Goal: Task Accomplishment & Management: Manage account settings

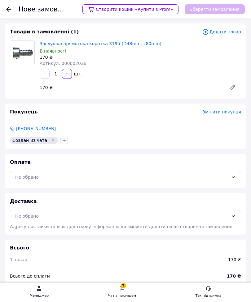
click at [166, 174] on div "Не обрано" at bounding box center [121, 177] width 213 height 7
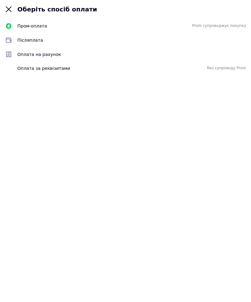
click at [33, 45] on div "Післяплата" at bounding box center [125, 40] width 251 height 14
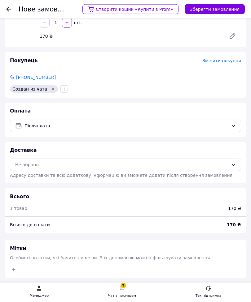
scroll to position [52, 0]
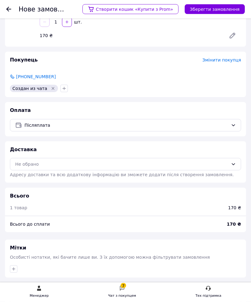
click at [122, 168] on div "Не обрано" at bounding box center [125, 164] width 231 height 12
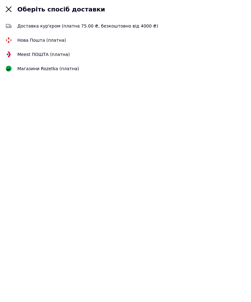
click at [34, 38] on span "Нова Пошта (платна)" at bounding box center [131, 40] width 228 height 6
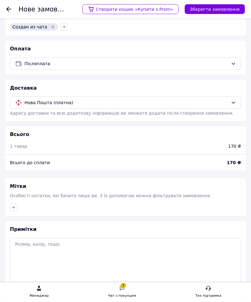
scroll to position [136, 0]
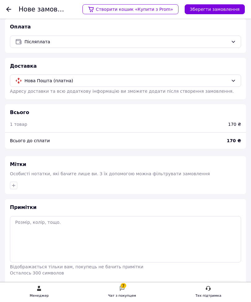
click at [226, 8] on button "Зберегти замовлення" at bounding box center [214, 9] width 60 height 10
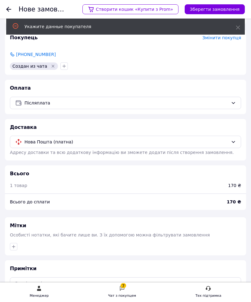
scroll to position [0, 0]
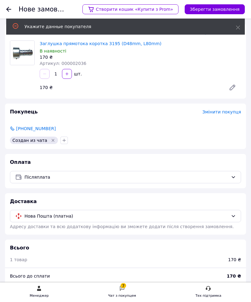
click at [223, 12] on button "Зберегти замовлення" at bounding box center [214, 9] width 60 height 10
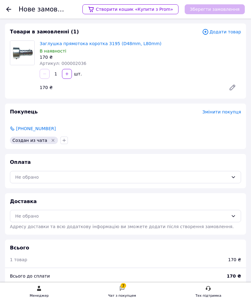
click at [5, 8] on div "Нове замовлення Створити кошик «Купити з Prom» Зберегти замовлення" at bounding box center [125, 9] width 251 height 19
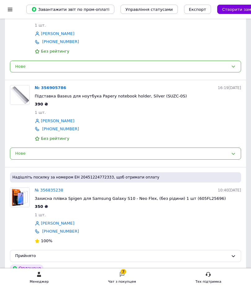
scroll to position [155, 0]
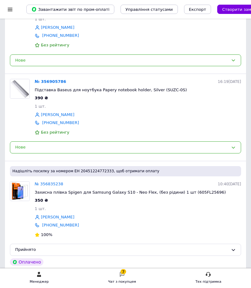
click at [116, 285] on div "7 Чат з покупцем" at bounding box center [122, 278] width 28 height 13
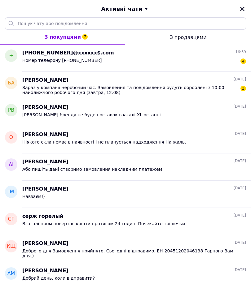
click at [134, 55] on div "+380987634280@xxxxxx$.com 16:39" at bounding box center [133, 53] width 223 height 7
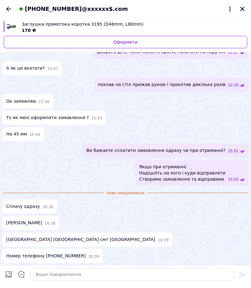
scroll to position [248, 0]
click at [184, 47] on link "Оформити" at bounding box center [125, 42] width 243 height 12
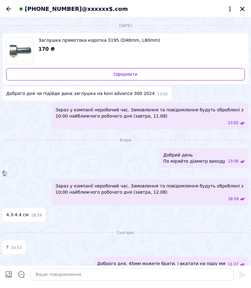
scroll to position [0, 0]
click at [10, 9] on icon "Назад" at bounding box center [8, 8] width 7 height 7
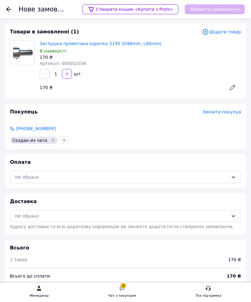
click at [84, 176] on div "Не обрано" at bounding box center [121, 177] width 213 height 7
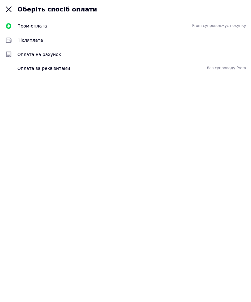
click at [40, 41] on span "Післяплата" at bounding box center [131, 40] width 228 height 6
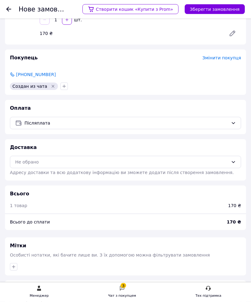
scroll to position [71, 0]
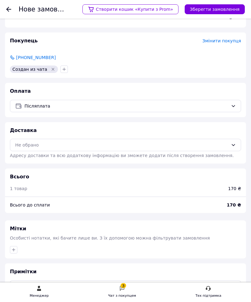
click at [75, 146] on div "Не обрано" at bounding box center [121, 145] width 213 height 7
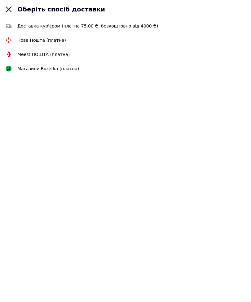
click at [44, 42] on span "Нова Пошта (платна)" at bounding box center [131, 40] width 228 height 6
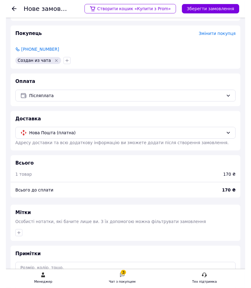
scroll to position [0, 0]
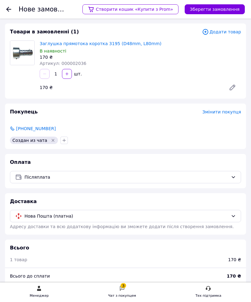
click at [220, 14] on button "Зберегти замовлення" at bounding box center [214, 9] width 60 height 10
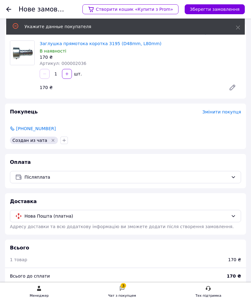
click at [225, 112] on span "Змінити покупця" at bounding box center [221, 112] width 39 height 5
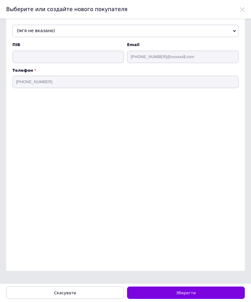
click at [79, 34] on span "(Ім'я не вказано)" at bounding box center [125, 31] width 226 height 12
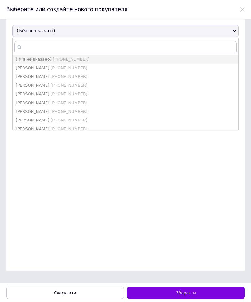
click at [210, 31] on span "(Ім'я не вказано)" at bounding box center [125, 31] width 226 height 12
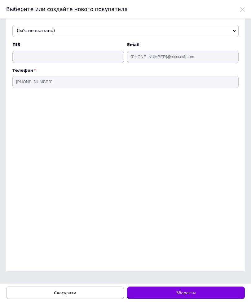
click at [81, 27] on span "(Ім'я не вказано)" at bounding box center [125, 31] width 226 height 12
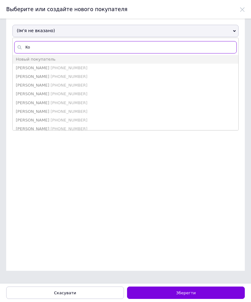
type input "К"
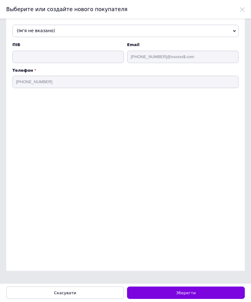
click at [242, 10] on icon at bounding box center [242, 9] width 5 height 5
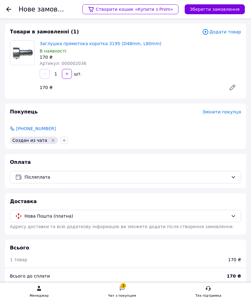
click at [10, 6] on div at bounding box center [8, 9] width 5 height 6
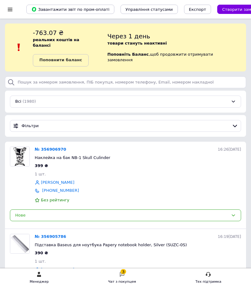
click at [232, 10] on span "Створити замовлення" at bounding box center [245, 9] width 47 height 5
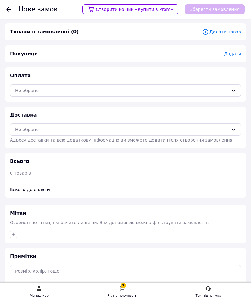
click at [66, 91] on div "Не обрано" at bounding box center [121, 90] width 213 height 7
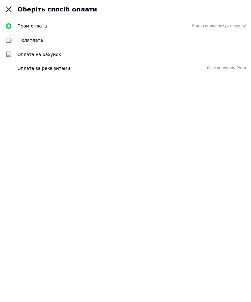
click at [33, 37] on span "Післяплата" at bounding box center [131, 40] width 228 height 6
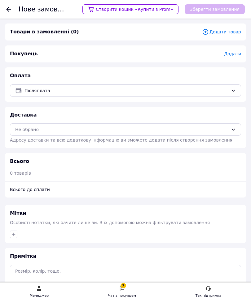
click at [59, 128] on div "Не обрано" at bounding box center [121, 129] width 213 height 7
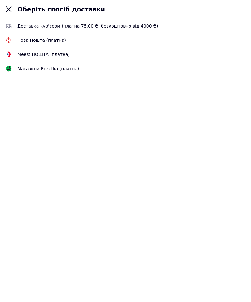
click at [50, 37] on span "Нова Пошта (платна)" at bounding box center [131, 40] width 228 height 6
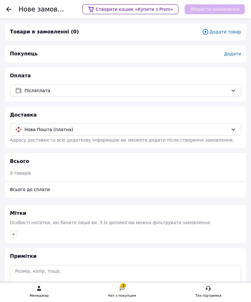
click at [234, 54] on span "Додати" at bounding box center [232, 53] width 17 height 5
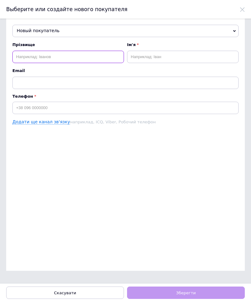
click at [70, 58] on input "text" at bounding box center [67, 57] width 111 height 12
type input "[PERSON_NAME]"
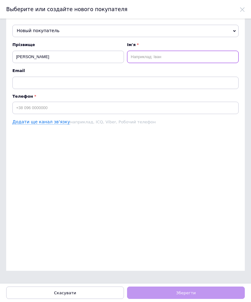
click at [166, 58] on input "text" at bounding box center [182, 57] width 111 height 12
type input "[PERSON_NAME]"
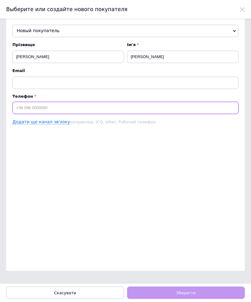
click at [45, 108] on input at bounding box center [125, 108] width 226 height 12
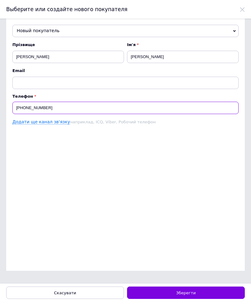
type input "[PHONE_NUMBER]"
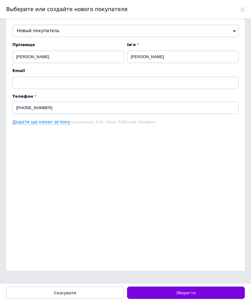
click at [207, 176] on div "Новый покупатель (Ім'я не вказано) +380987634280 Андрій Мінібаєв +380953259697 …" at bounding box center [125, 145] width 238 height 253
click at [184, 288] on span "Зберегти" at bounding box center [185, 293] width 19 height 5
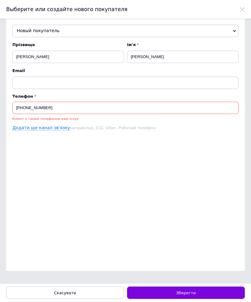
click at [166, 25] on span "Новый покупатель" at bounding box center [125, 31] width 226 height 12
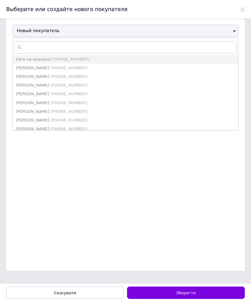
click at [87, 58] on li "(Ім'я не вказано) +380987634280" at bounding box center [125, 59] width 225 height 9
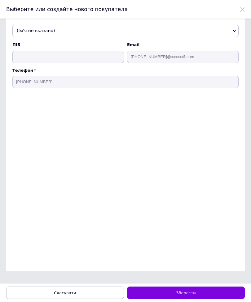
click at [90, 31] on span "(Ім'я не вказано)" at bounding box center [125, 31] width 226 height 12
click at [125, 167] on div "(Ім'я не вказано) (Ім'я не вказано) +380987634280 Андрій Мінібаєв +380953259697…" at bounding box center [125, 145] width 238 height 253
click at [198, 288] on button "Зберегти" at bounding box center [186, 293] width 118 height 12
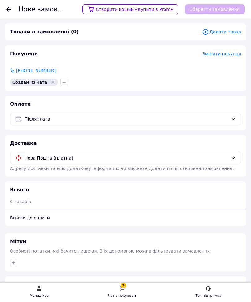
click at [91, 160] on span "Нова Пошта (платна)" at bounding box center [126, 158] width 204 height 7
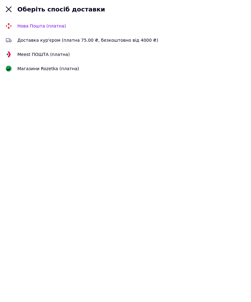
click at [49, 26] on span "Нова Пошта (платна)" at bounding box center [131, 26] width 228 height 6
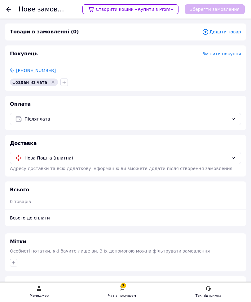
click at [221, 30] on span "Додати товар" at bounding box center [221, 31] width 39 height 7
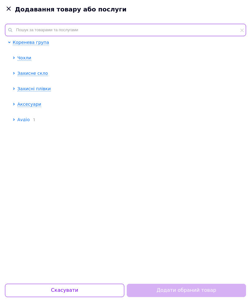
click at [88, 30] on input "text" at bounding box center [125, 30] width 241 height 12
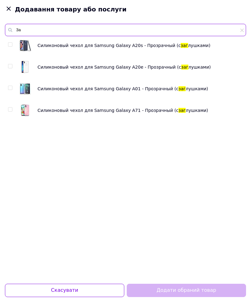
type input "З"
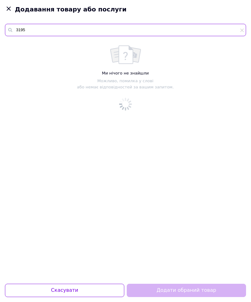
type input "3195"
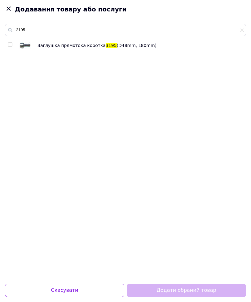
click at [80, 45] on span "Заглушка прямотока коротка" at bounding box center [71, 45] width 68 height 5
click at [11, 44] on input "checkbox" at bounding box center [10, 45] width 4 height 4
checkbox input "true"
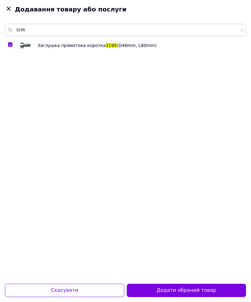
scroll to position [20, 0]
click at [193, 288] on button "Додати обраний товар" at bounding box center [186, 290] width 119 height 13
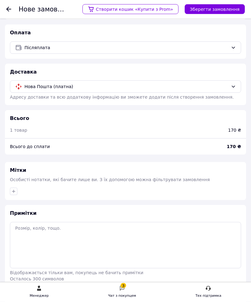
scroll to position [136, 0]
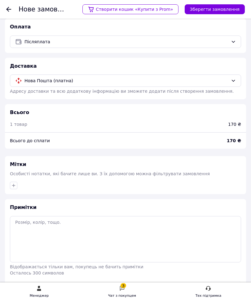
click at [225, 14] on button "Зберегти замовлення" at bounding box center [214, 9] width 60 height 10
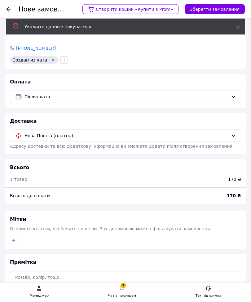
scroll to position [0, 0]
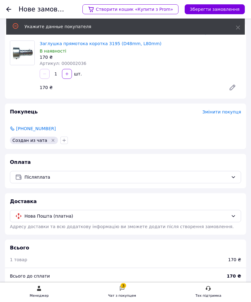
click at [239, 28] on icon at bounding box center [238, 27] width 4 height 4
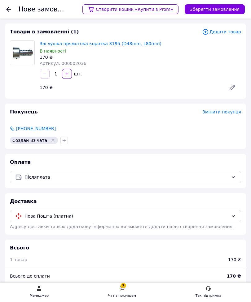
click at [222, 13] on button "Зберегти замовлення" at bounding box center [214, 9] width 60 height 10
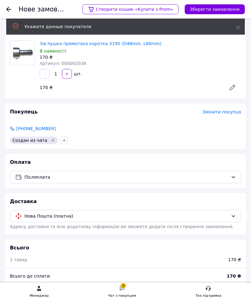
click at [229, 114] on span "Змінити покупця" at bounding box center [221, 112] width 39 height 5
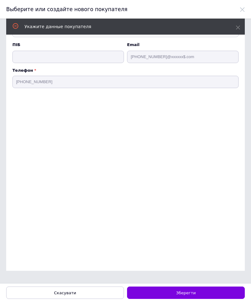
click at [238, 25] on span at bounding box center [238, 27] width 4 height 6
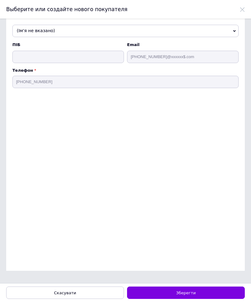
click at [79, 34] on span "(Ім'я не вказано)" at bounding box center [125, 31] width 226 height 12
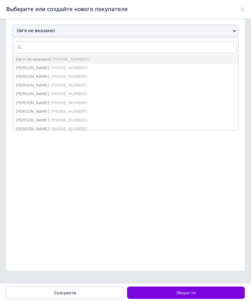
click at [68, 59] on span "[PHONE_NUMBER]" at bounding box center [71, 59] width 37 height 5
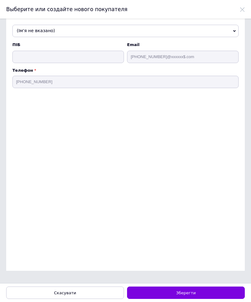
click at [186, 288] on span "Зберегти" at bounding box center [185, 293] width 19 height 5
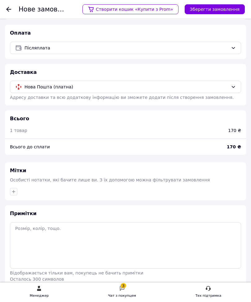
scroll to position [136, 0]
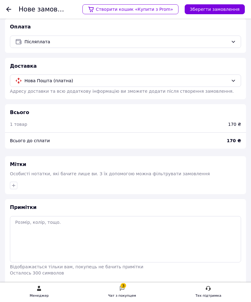
click at [232, 11] on button "Зберегти замовлення" at bounding box center [214, 9] width 60 height 10
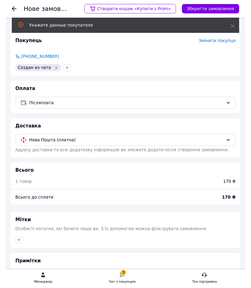
scroll to position [0, 0]
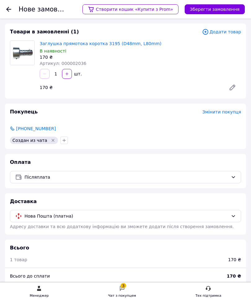
click at [10, 6] on div at bounding box center [8, 9] width 5 height 6
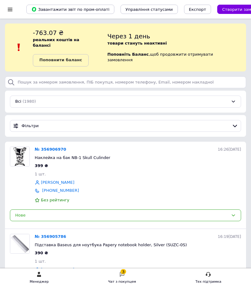
click at [58, 212] on div "Нове" at bounding box center [121, 215] width 213 height 6
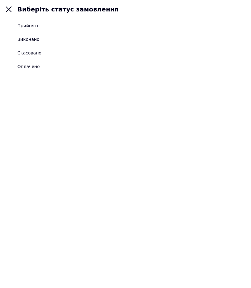
click at [33, 24] on div "Прийнято" at bounding box center [28, 26] width 22 height 6
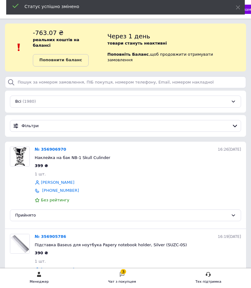
click at [50, 147] on link "№ 356906970" at bounding box center [51, 149] width 32 height 5
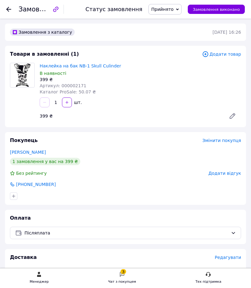
click at [74, 86] on span "Артикул: 000002171" at bounding box center [63, 85] width 47 height 5
copy span "000002171"
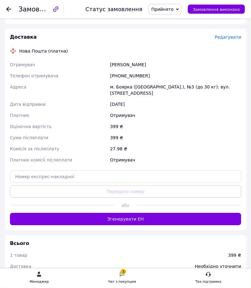
scroll to position [220, 0]
click at [162, 224] on button "Згенерувати ЕН" at bounding box center [125, 219] width 231 height 12
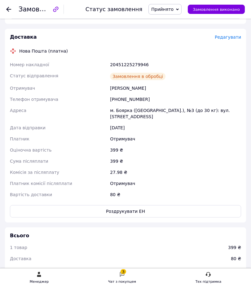
click at [158, 216] on button "Роздрукувати ЕН" at bounding box center [125, 211] width 231 height 12
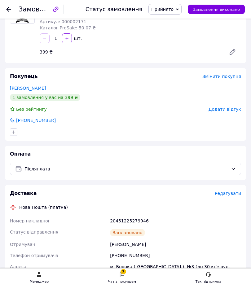
scroll to position [0, 0]
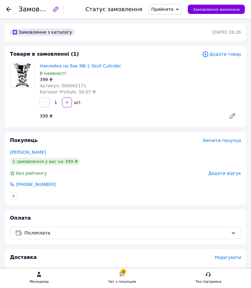
click at [10, 10] on icon at bounding box center [8, 9] width 5 height 5
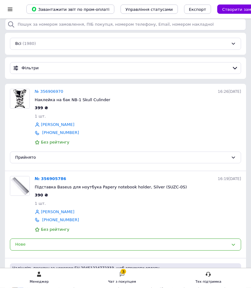
scroll to position [58, 0]
click at [50, 176] on link "№ 356905786" at bounding box center [51, 178] width 32 height 5
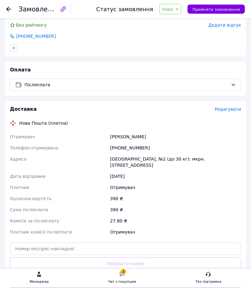
click at [139, 285] on button "Згенерувати ЕН" at bounding box center [125, 291] width 231 height 12
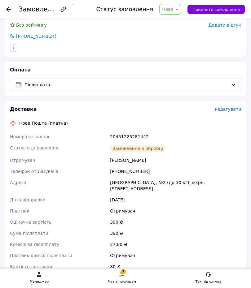
click at [147, 277] on button "Роздрукувати ЕН" at bounding box center [125, 283] width 231 height 12
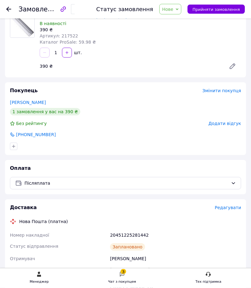
scroll to position [0, 0]
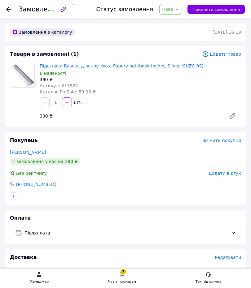
click at [10, 5] on div at bounding box center [12, 9] width 12 height 19
click at [112, 277] on div "3 Чат з покупцем" at bounding box center [122, 278] width 28 height 13
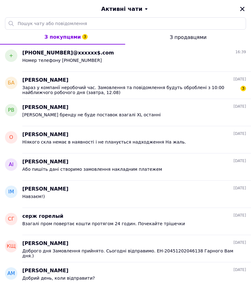
click at [42, 56] on span "+380987634280@xxxxxx$.com" at bounding box center [68, 53] width 92 height 7
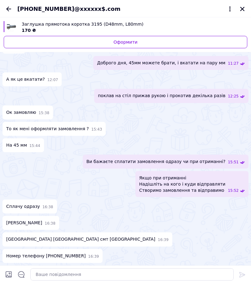
scroll to position [257, 0]
click at [12, 6] on icon "Назад" at bounding box center [8, 8] width 7 height 7
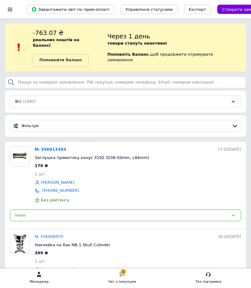
click at [52, 213] on div "Нове" at bounding box center [125, 216] width 231 height 12
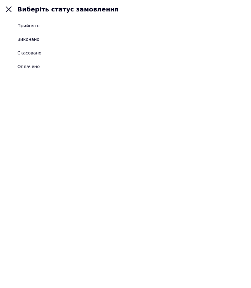
click at [43, 25] on li "Прийнято" at bounding box center [125, 26] width 251 height 14
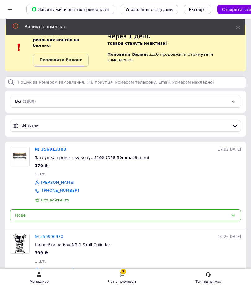
click at [50, 147] on link "№ 356913303" at bounding box center [51, 149] width 32 height 5
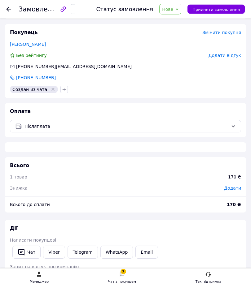
scroll to position [102, 0]
click at [212, 124] on span "Післяплата" at bounding box center [126, 126] width 204 height 7
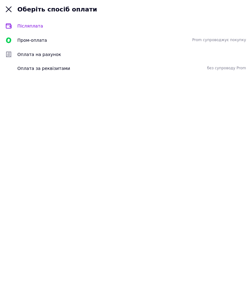
click at [39, 22] on div "Післяплата" at bounding box center [125, 26] width 251 height 14
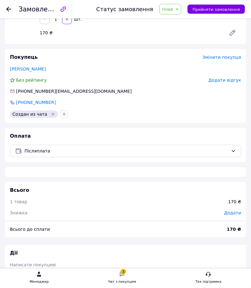
scroll to position [93, 0]
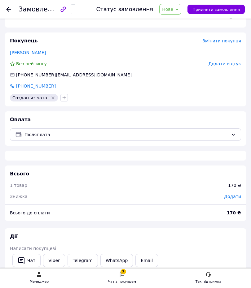
click at [230, 149] on div at bounding box center [125, 155] width 241 height 15
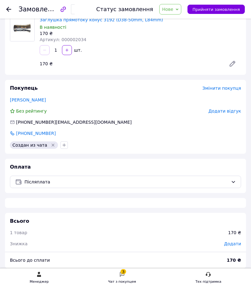
scroll to position [0, 0]
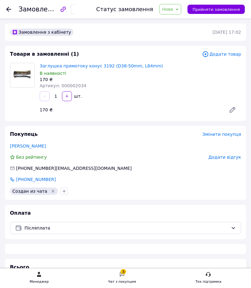
click at [229, 13] on button "Прийняти замовлення" at bounding box center [215, 9] width 57 height 9
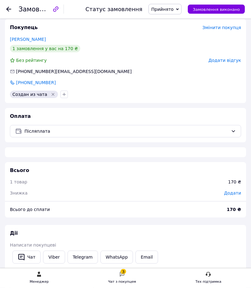
scroll to position [107, 0]
click at [213, 126] on div "Післяплата" at bounding box center [125, 131] width 231 height 12
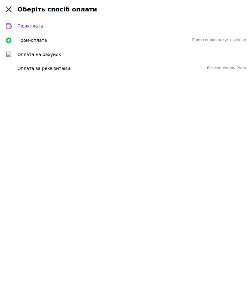
click at [24, 40] on span "Пром-оплата" at bounding box center [82, 40] width 130 height 6
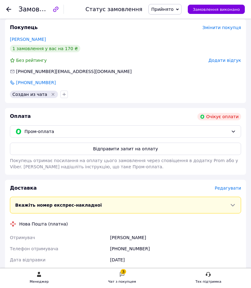
click at [182, 149] on button "Відправити запит на оплату" at bounding box center [125, 149] width 231 height 12
click at [210, 128] on span "Пром-оплата" at bounding box center [126, 131] width 204 height 7
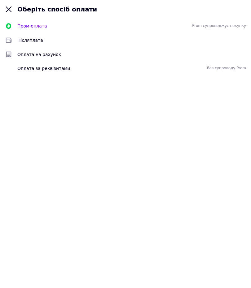
click at [26, 38] on span "Післяплата" at bounding box center [131, 40] width 228 height 6
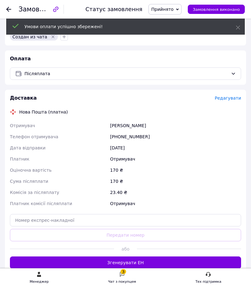
scroll to position [202, 0]
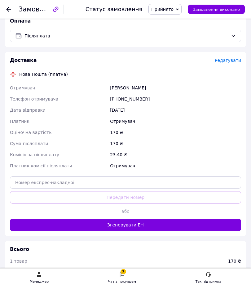
click at [230, 60] on span "Редагувати" at bounding box center [227, 60] width 26 height 5
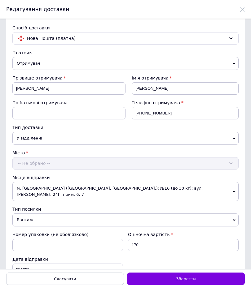
scroll to position [0, 0]
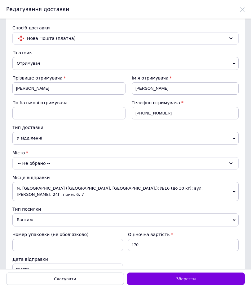
click at [64, 162] on div "-- Не обрано --" at bounding box center [125, 163] width 226 height 12
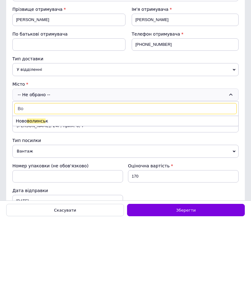
type input "В"
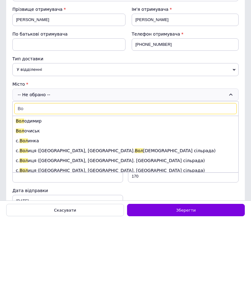
type input "В"
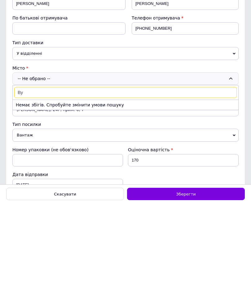
type input "В"
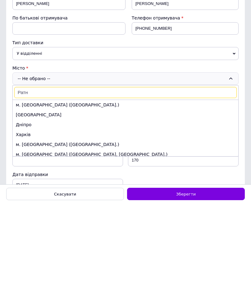
type input "Ратне"
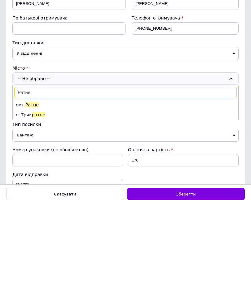
click at [62, 185] on li "смт. [GEOGRAPHIC_DATA]" at bounding box center [125, 190] width 225 height 10
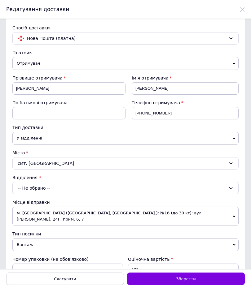
click at [58, 191] on div "-- Не обрано --" at bounding box center [125, 188] width 226 height 12
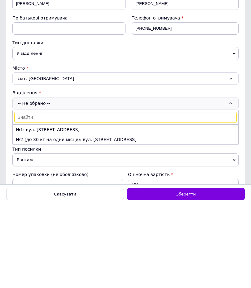
click at [76, 219] on li "№2 (до 30 кг на одне місце): вул. [STREET_ADDRESS]" at bounding box center [125, 224] width 225 height 10
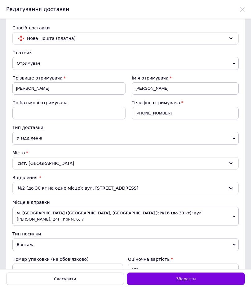
click at [91, 185] on div "№2 (до 30 кг на одне місце): вул. [STREET_ADDRESS]" at bounding box center [125, 188] width 226 height 12
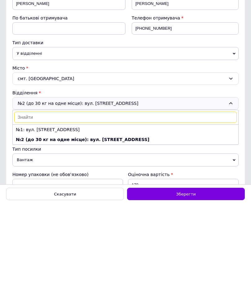
click at [54, 210] on li "№1: вул. [STREET_ADDRESS]" at bounding box center [125, 215] width 225 height 10
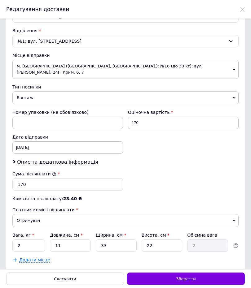
scroll to position [147, 0]
click at [189, 277] on span "Зберегти" at bounding box center [185, 279] width 19 height 5
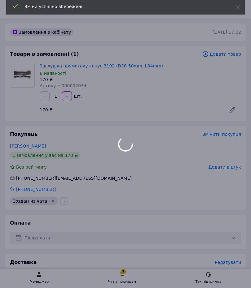
scroll to position [188, 0]
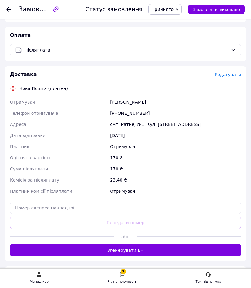
click at [159, 251] on button "Згенерувати ЕН" at bounding box center [125, 250] width 231 height 12
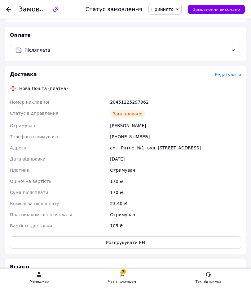
click at [143, 242] on button "Роздрукувати ЕН" at bounding box center [125, 242] width 231 height 12
